Goal: Information Seeking & Learning: Learn about a topic

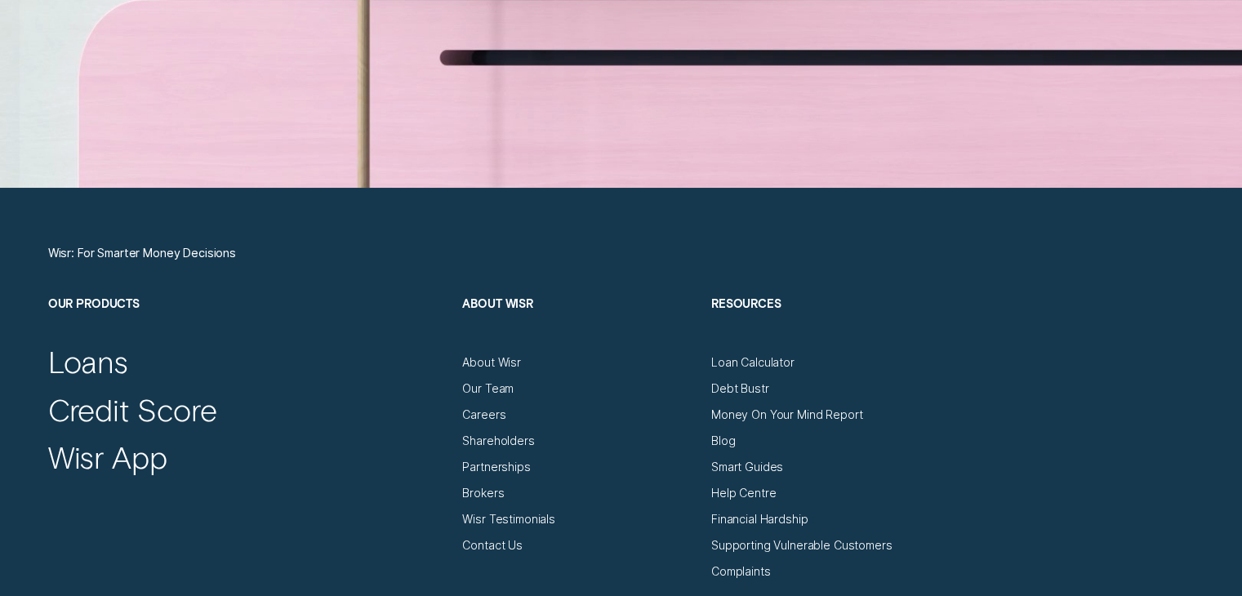
scroll to position [5389, 0]
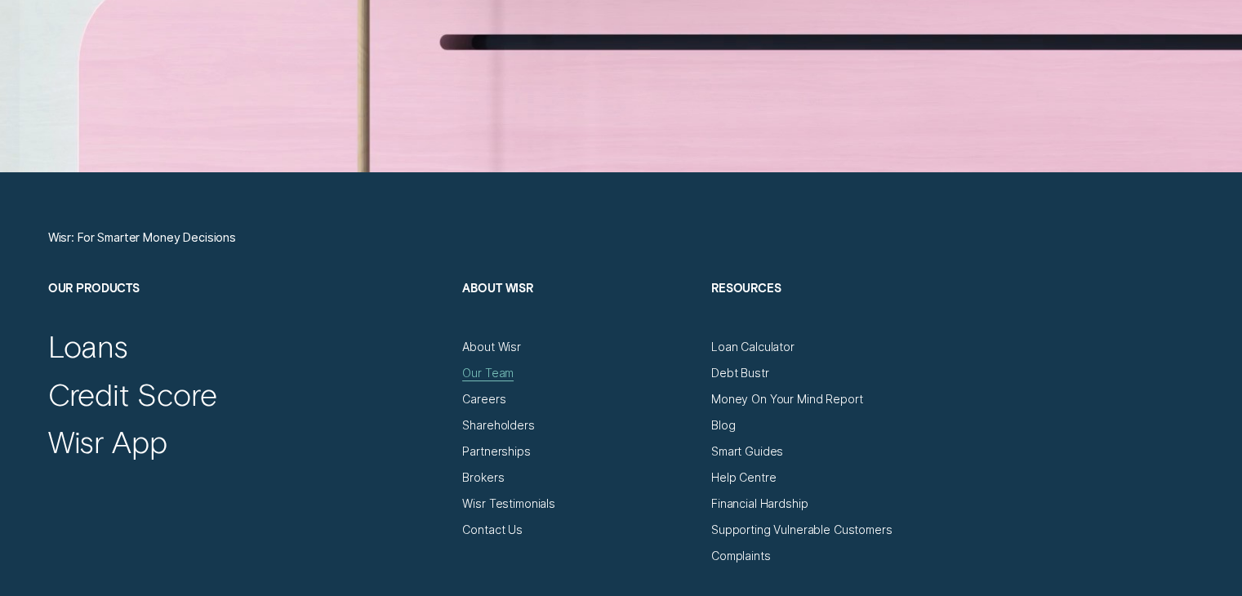
click at [471, 368] on div "Our Team" at bounding box center [487, 373] width 51 height 15
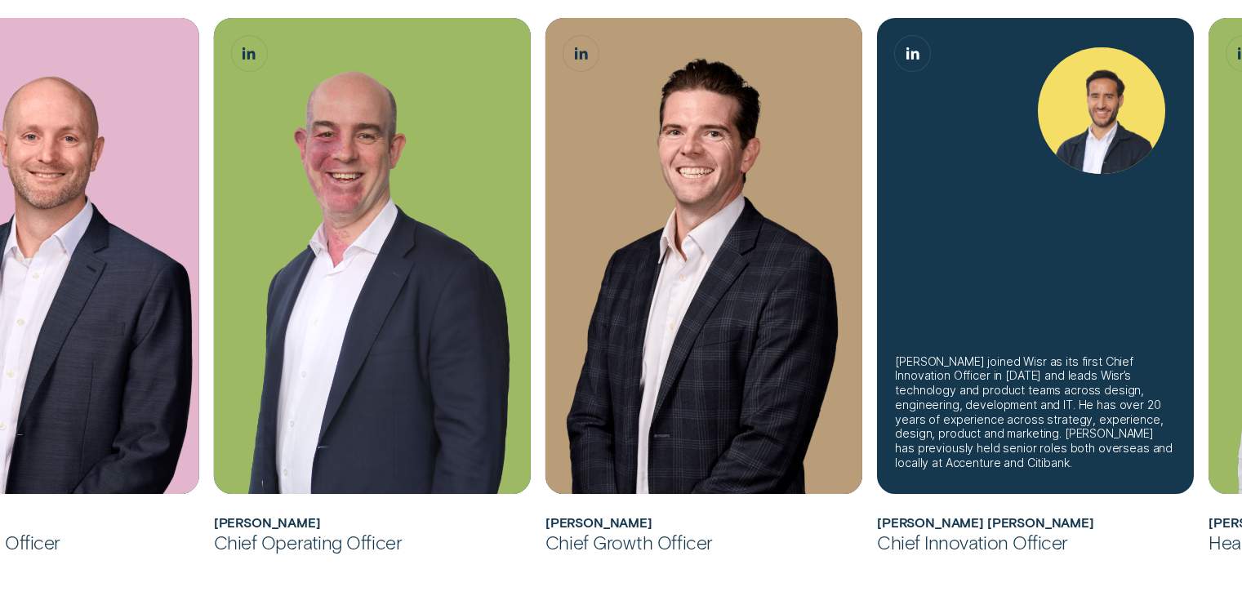
scroll to position [653, 0]
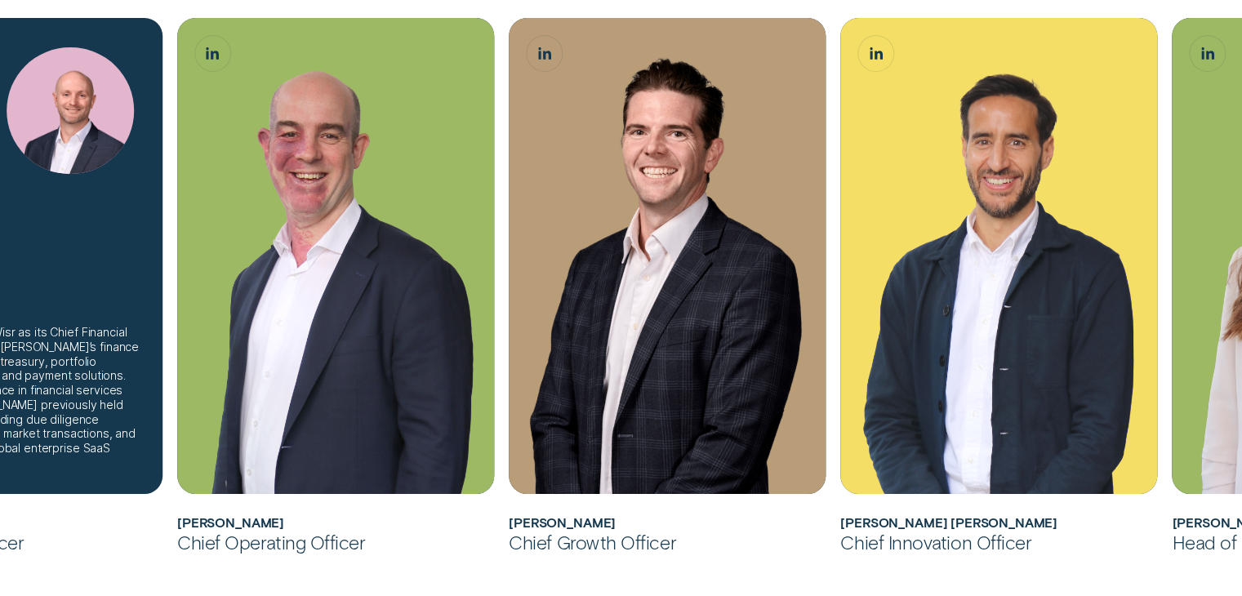
click at [114, 350] on div "[PERSON_NAME] joined Wisr as its Chief Financial Officer in [DATE], leading [PE…" at bounding box center [4, 397] width 281 height 145
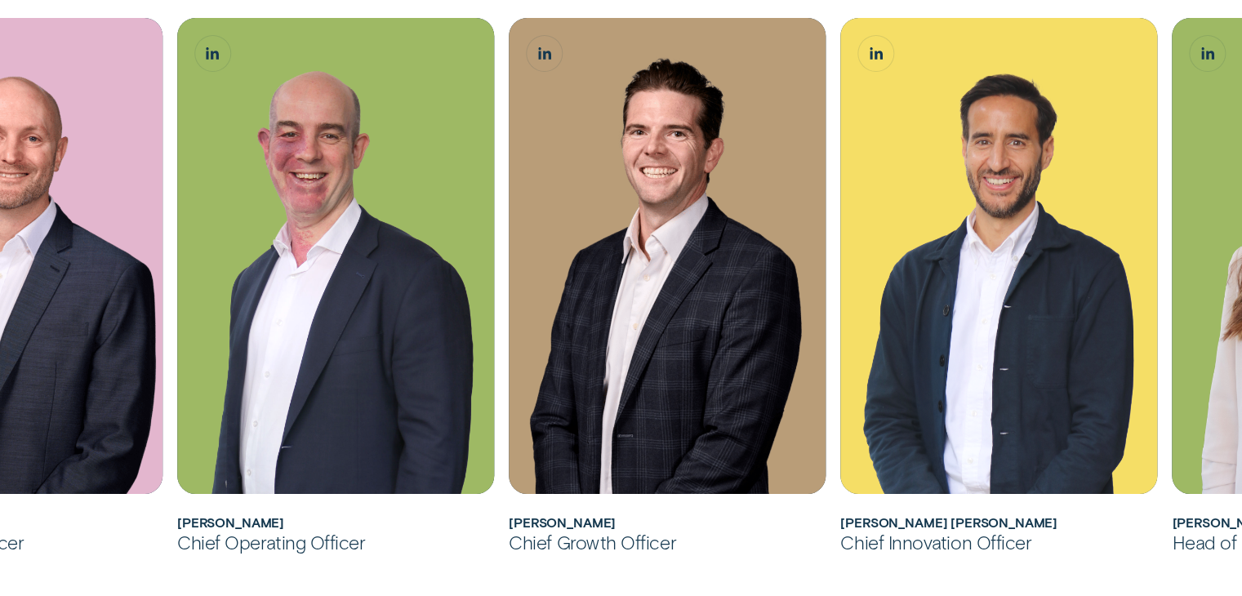
drag, startPoint x: 30, startPoint y: 518, endPoint x: 0, endPoint y: 516, distance: 30.3
click at [0, 516] on h2 "[PERSON_NAME]" at bounding box center [4, 523] width 317 height 16
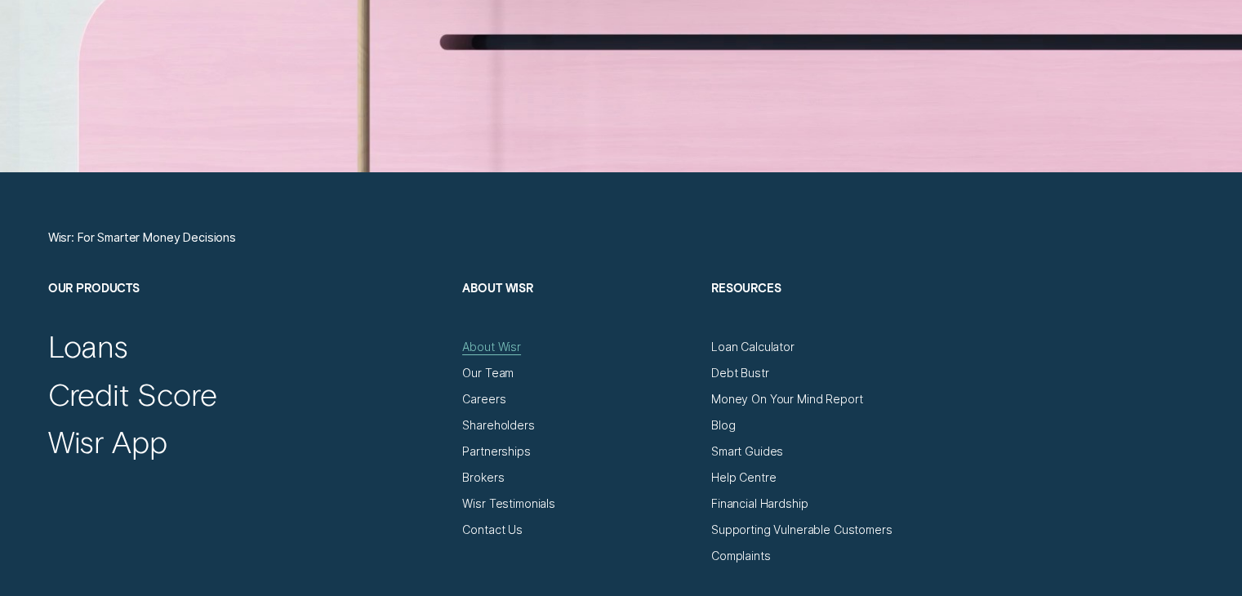
click at [492, 340] on div "About Wisr" at bounding box center [491, 347] width 59 height 15
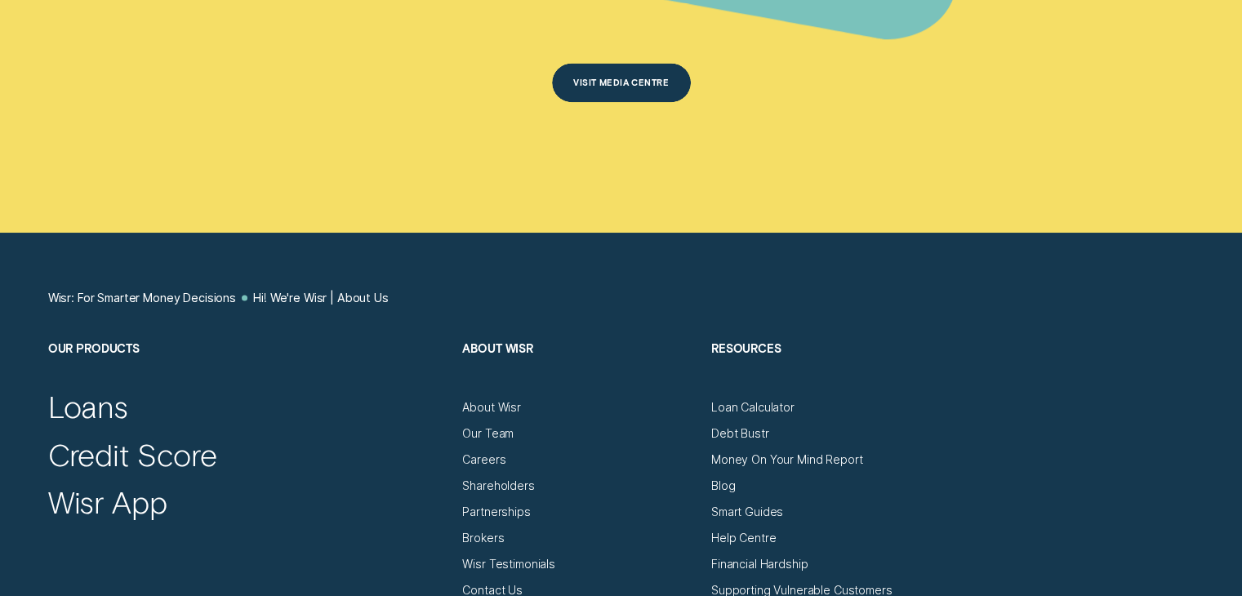
scroll to position [8573, 0]
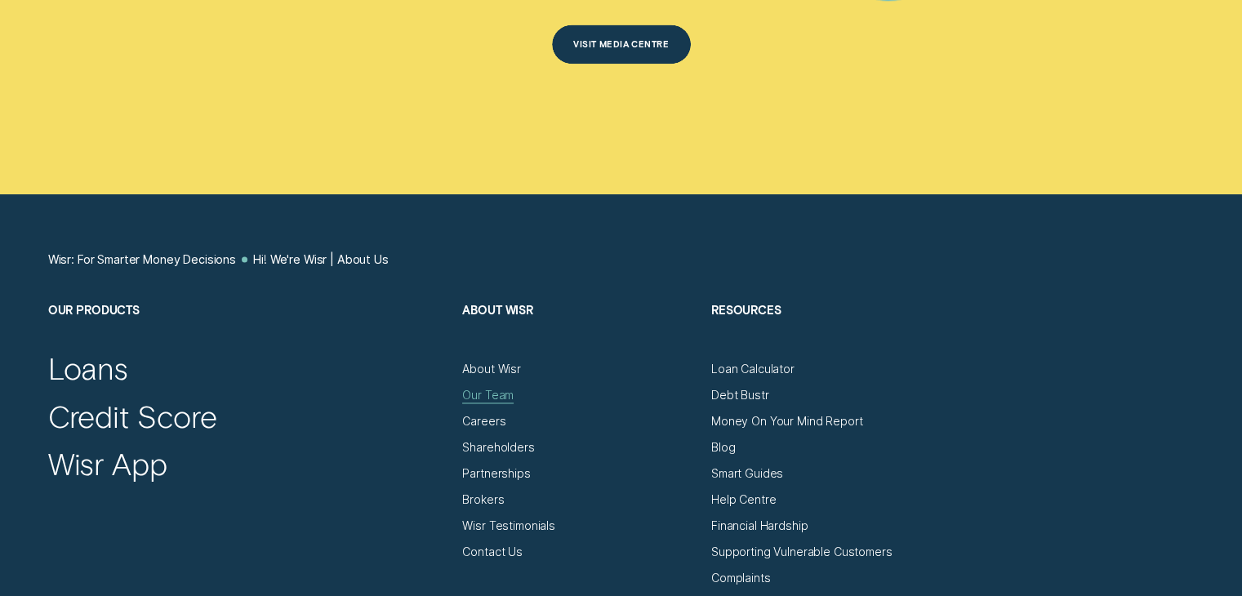
click at [470, 388] on div "Our Team" at bounding box center [487, 395] width 51 height 15
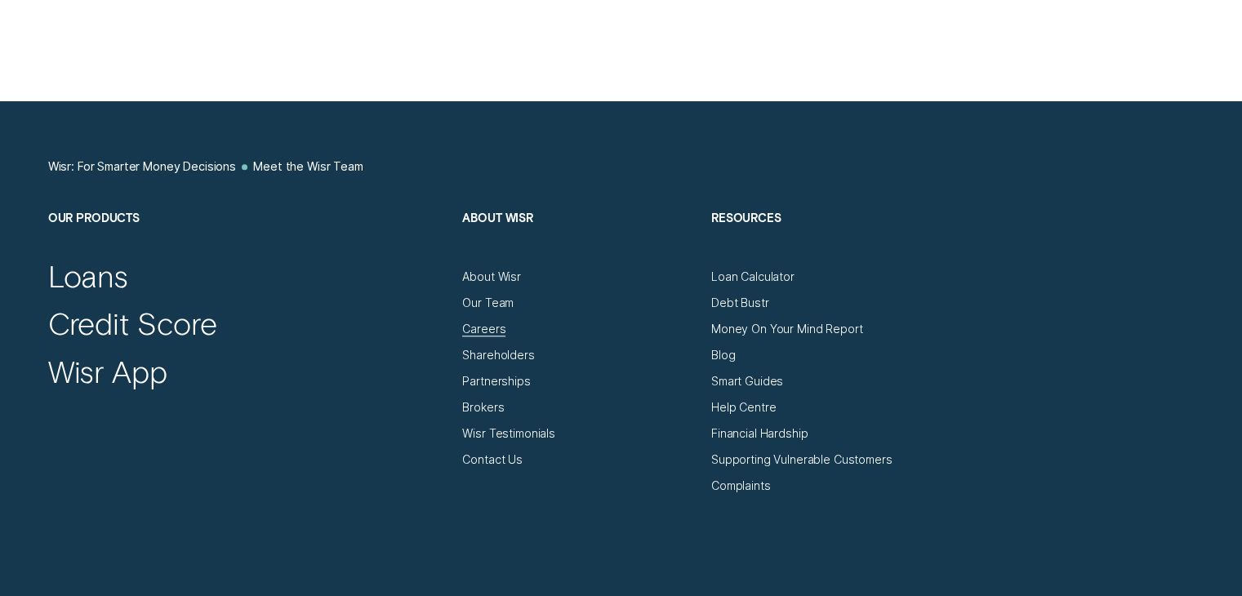
scroll to position [1715, 0]
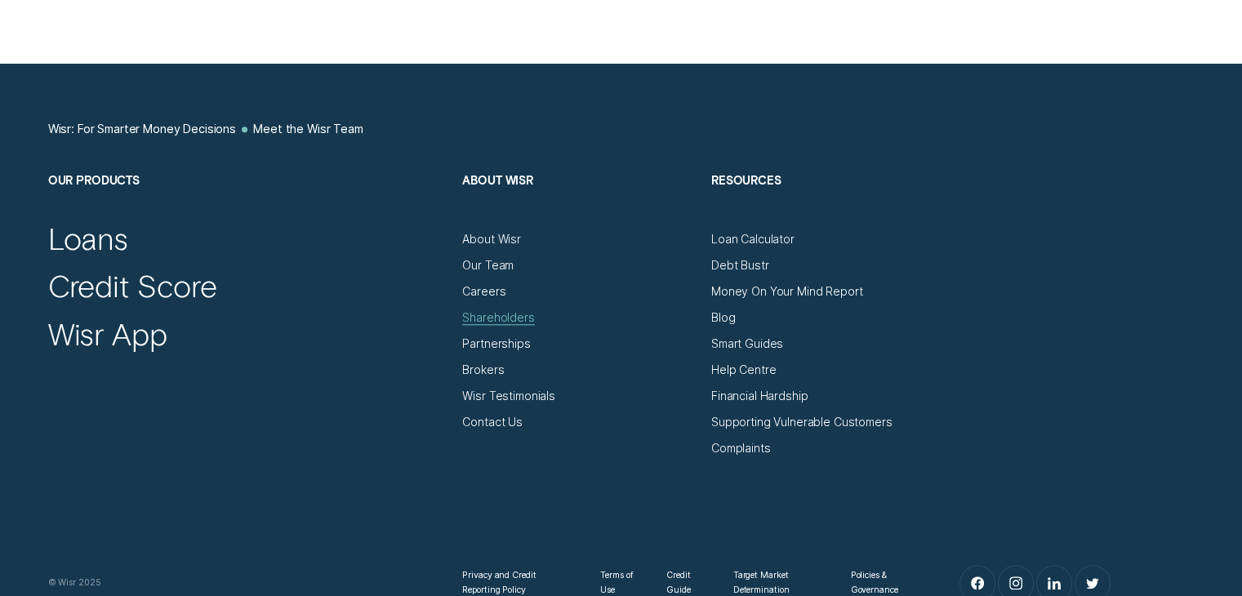
click at [474, 316] on div "Shareholders" at bounding box center [498, 317] width 72 height 15
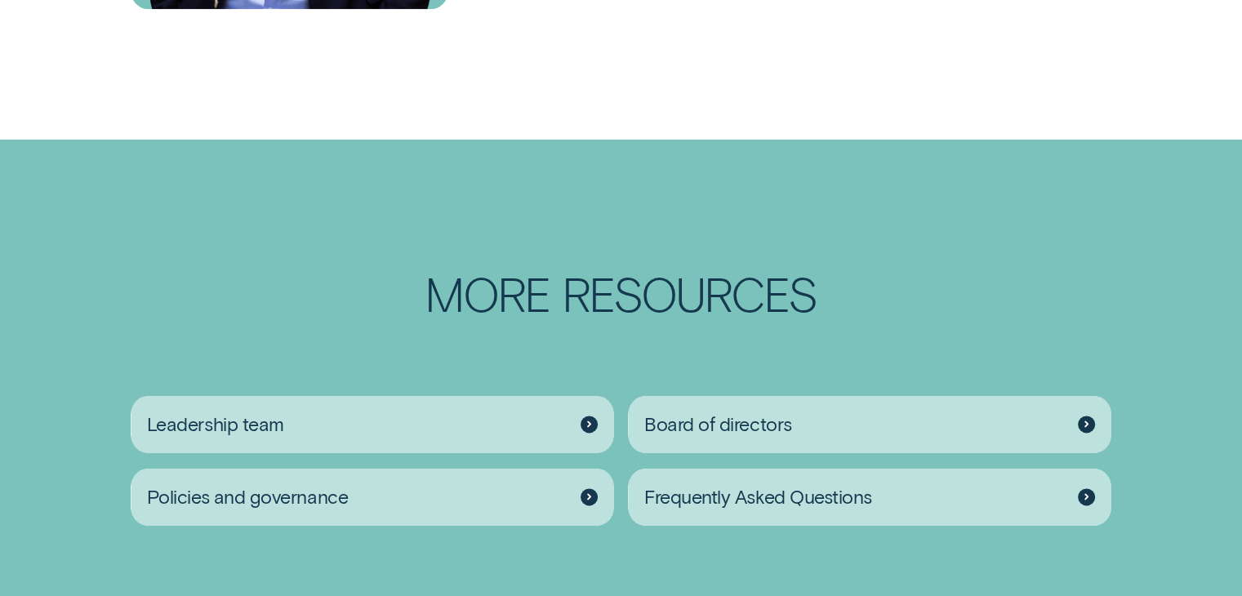
scroll to position [2041, 0]
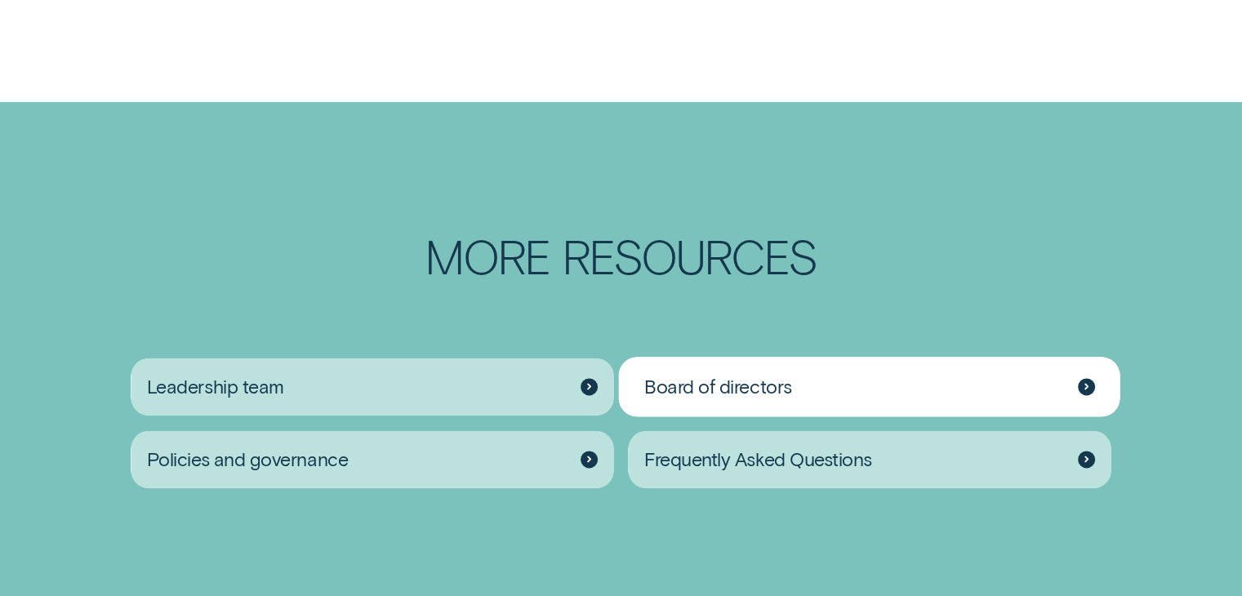
click at [1088, 376] on div "Board of directors" at bounding box center [869, 387] width 483 height 58
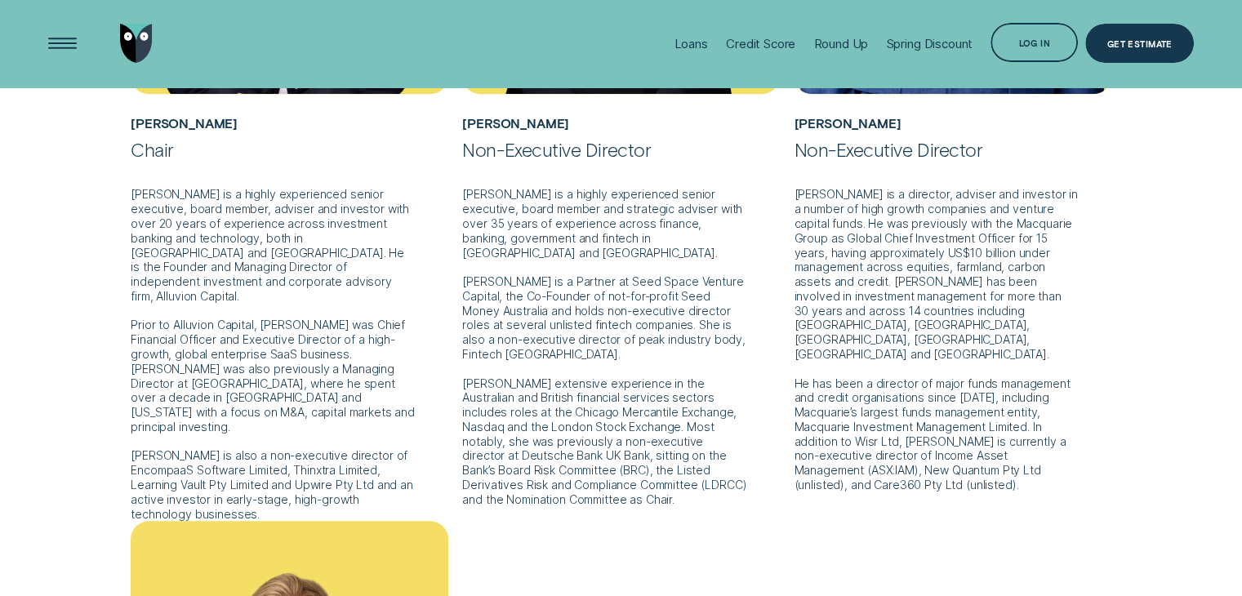
scroll to position [735, 0]
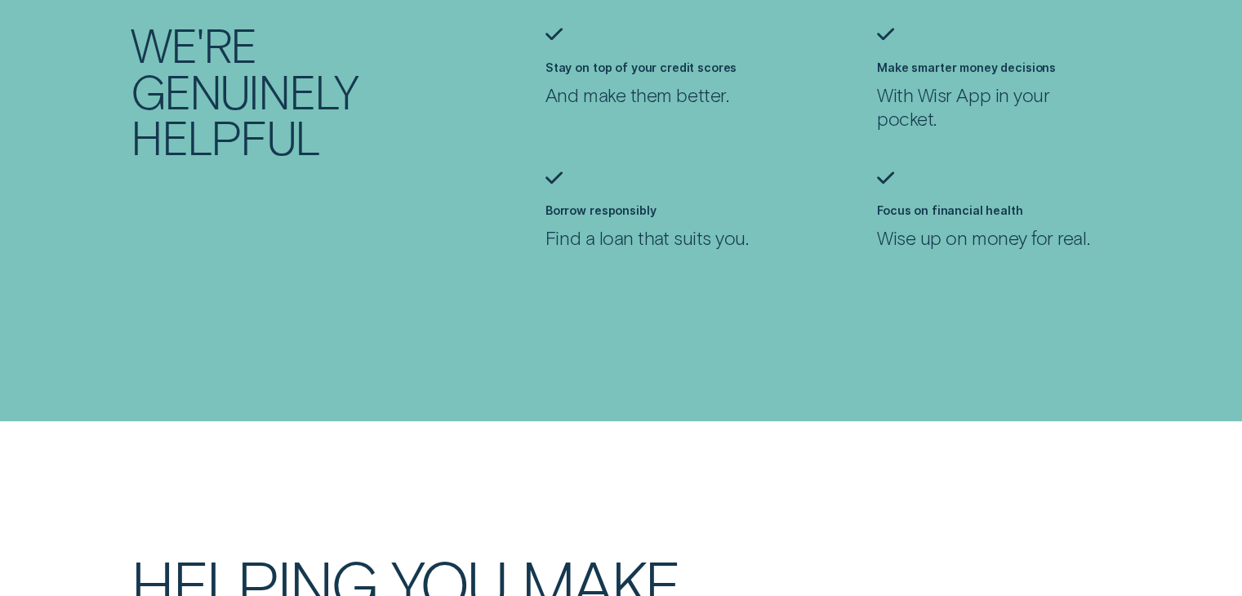
scroll to position [8015, 0]
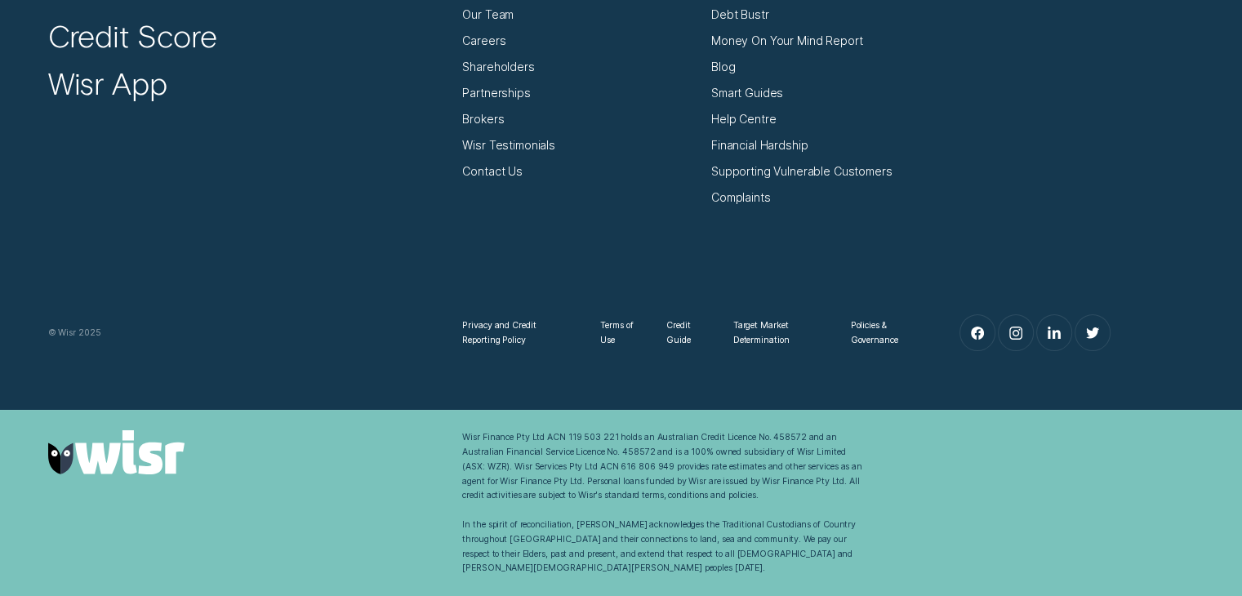
scroll to position [5389, 0]
